Goal: Task Accomplishment & Management: Manage account settings

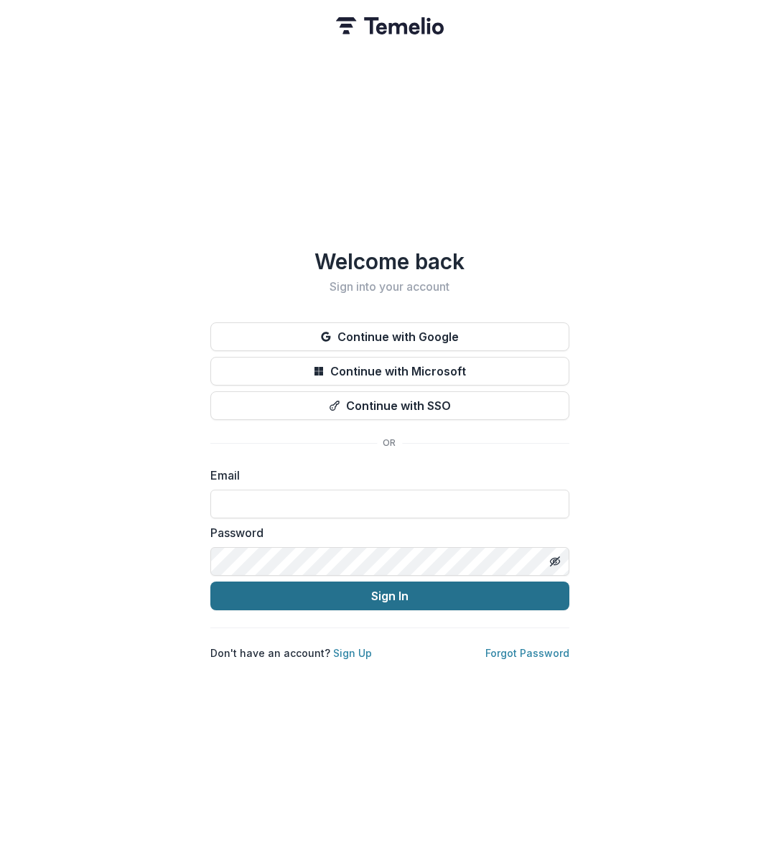
type input "**********"
click at [375, 602] on button "Sign In" at bounding box center [389, 596] width 359 height 29
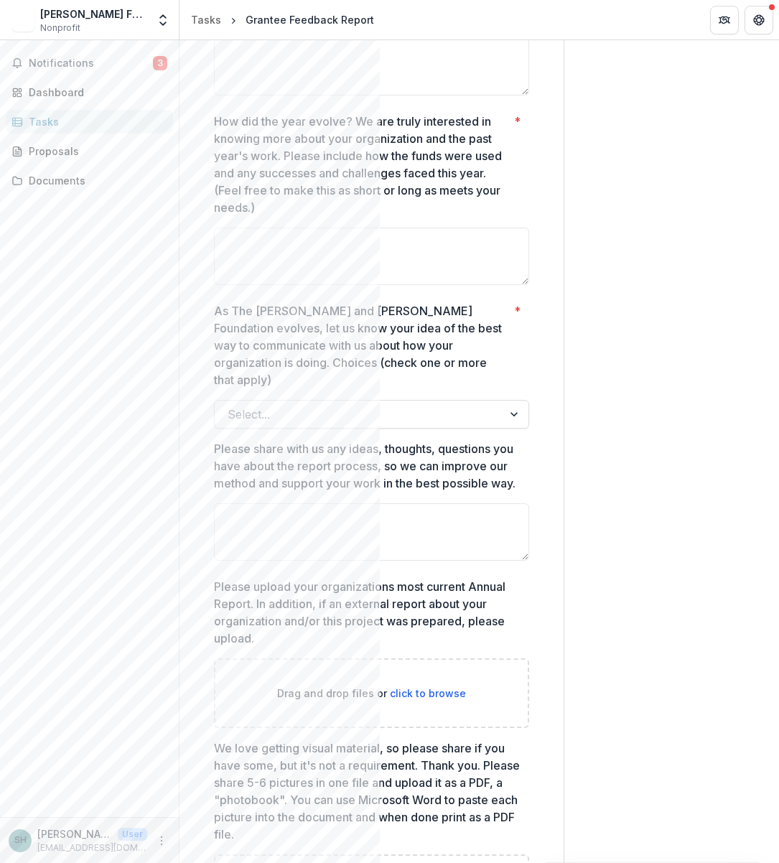
scroll to position [1584, 0]
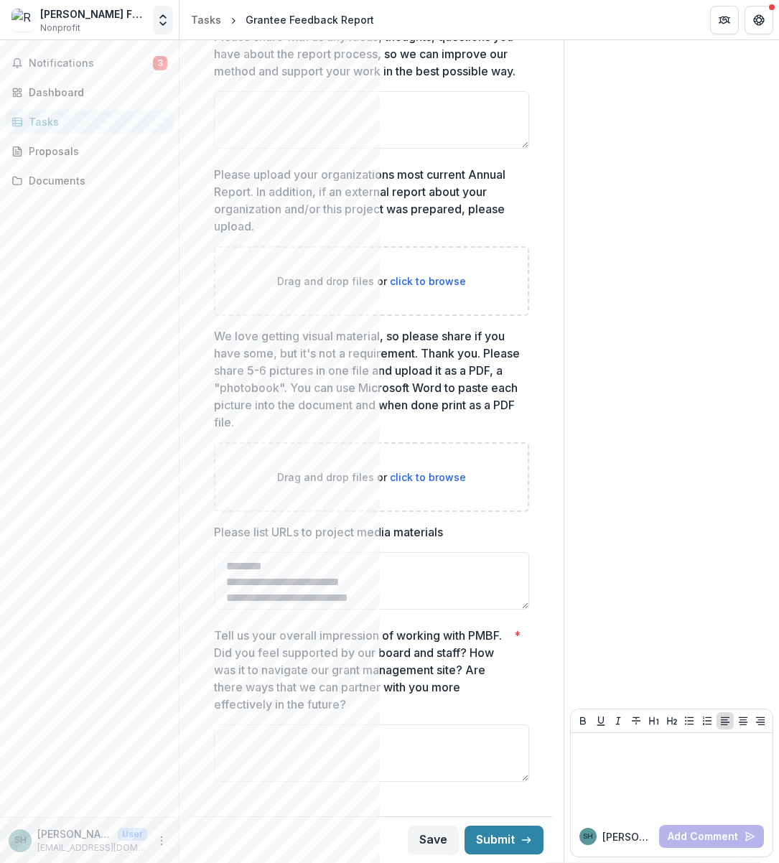
click at [159, 11] on button "Open entity switcher" at bounding box center [163, 20] width 20 height 29
